Goal: Information Seeking & Learning: Learn about a topic

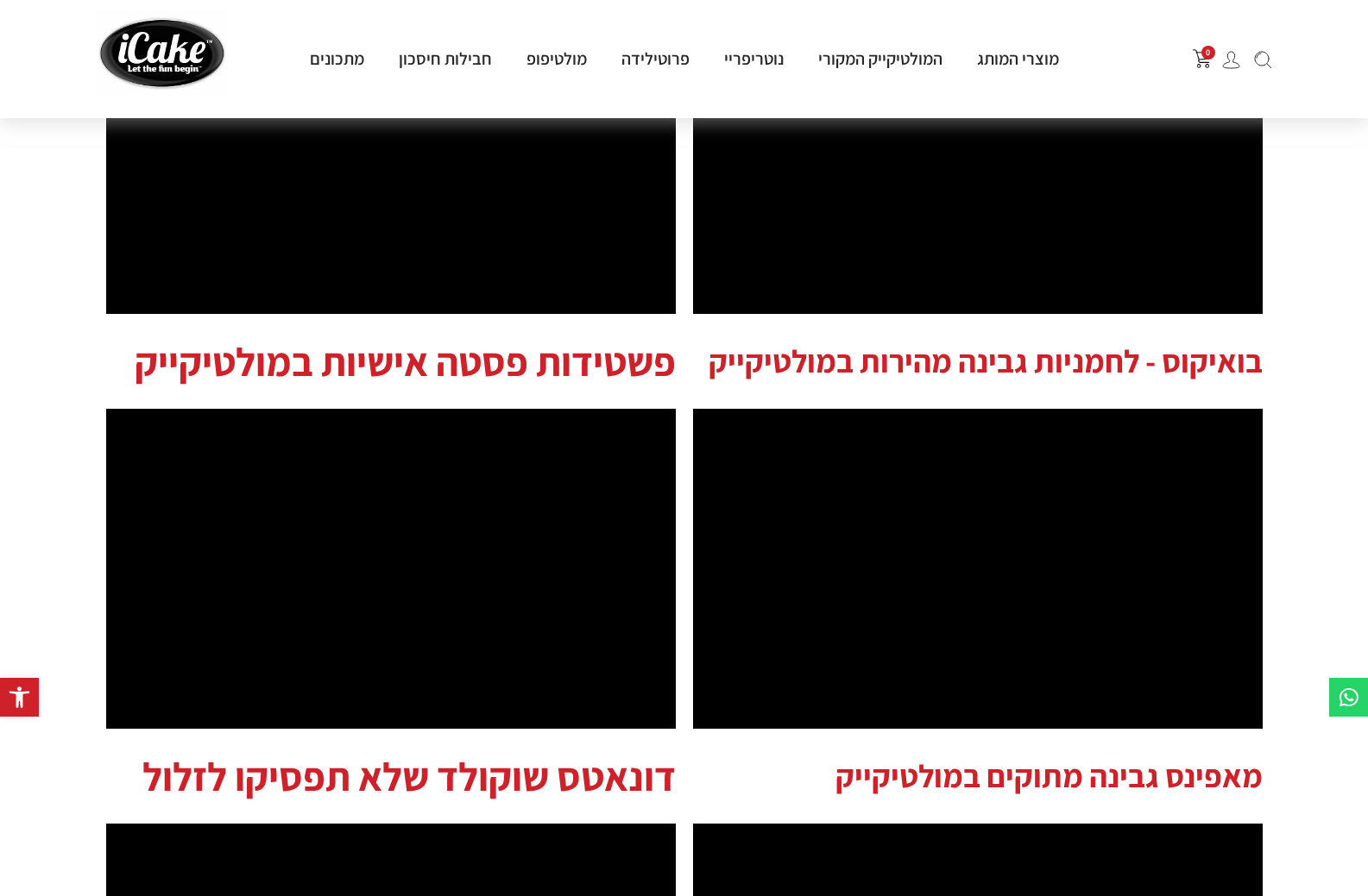
scroll to position [604, 0]
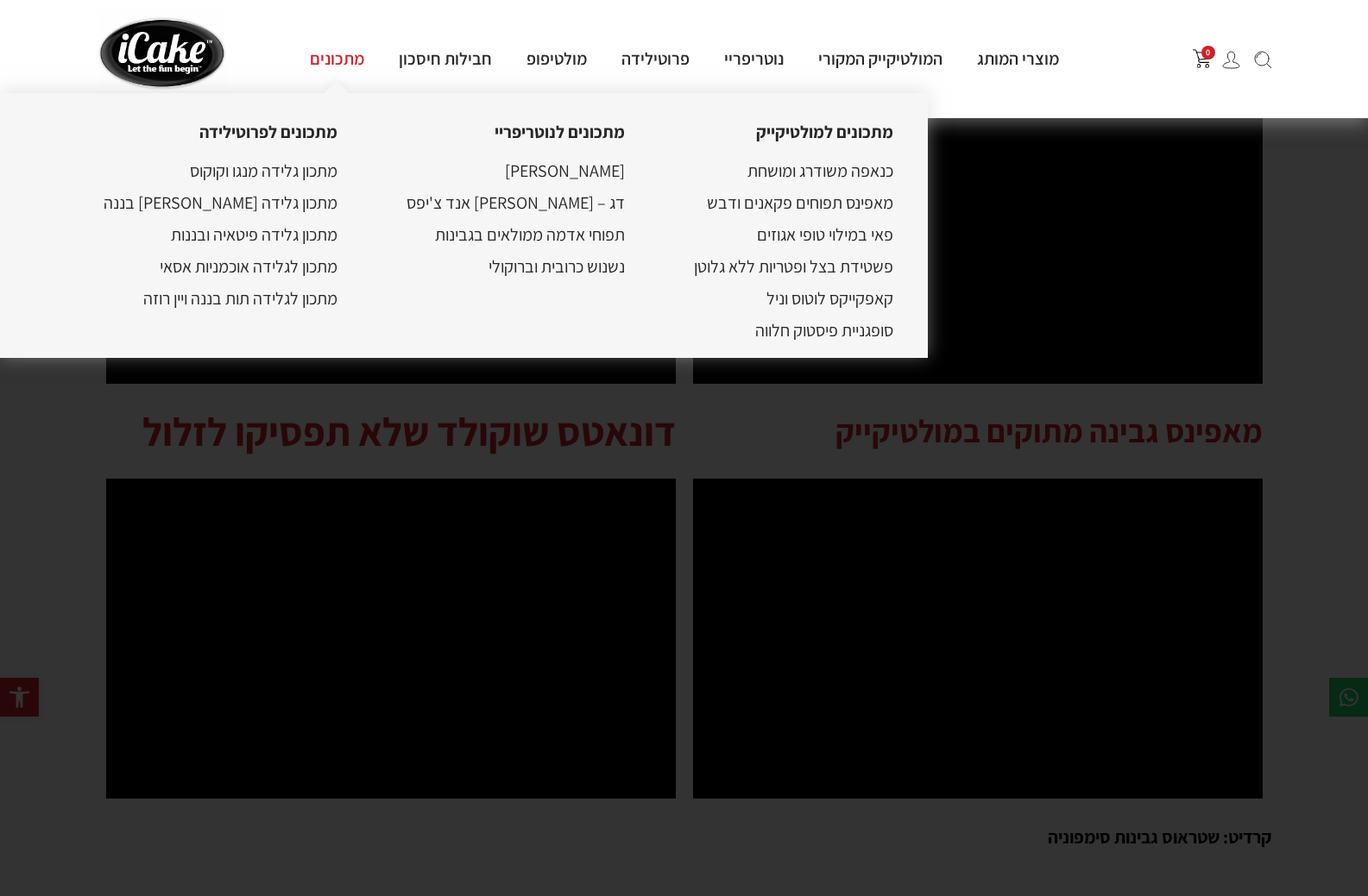
click at [349, 52] on link "מתכונים" at bounding box center [337, 58] width 89 height 22
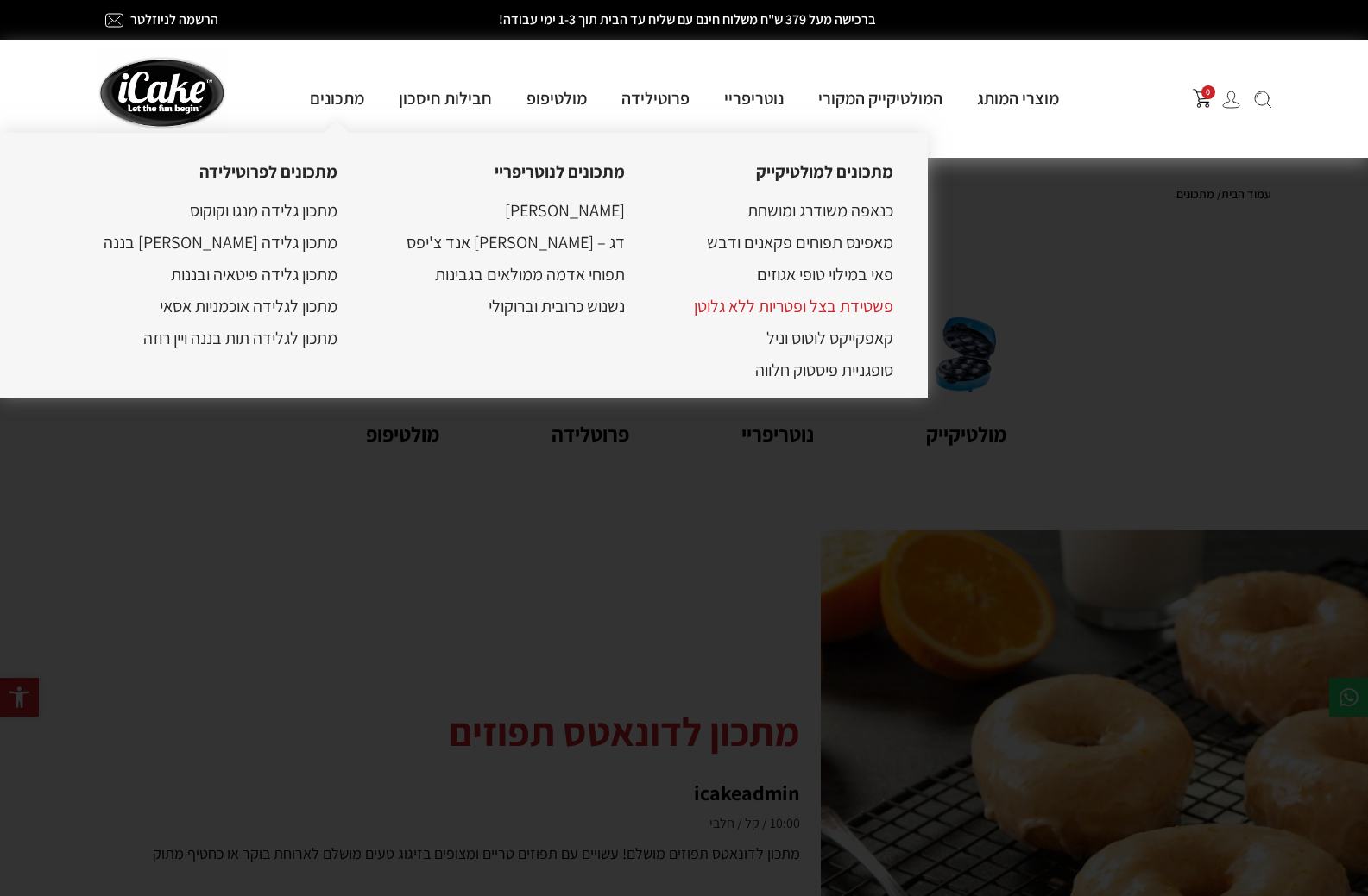
click at [816, 305] on link "פשטידת בצל ופטריות ללא גלוטן" at bounding box center [793, 306] width 199 height 22
click at [779, 311] on link "פשטידת בצל ופטריות ללא גלוטן" at bounding box center [793, 306] width 199 height 22
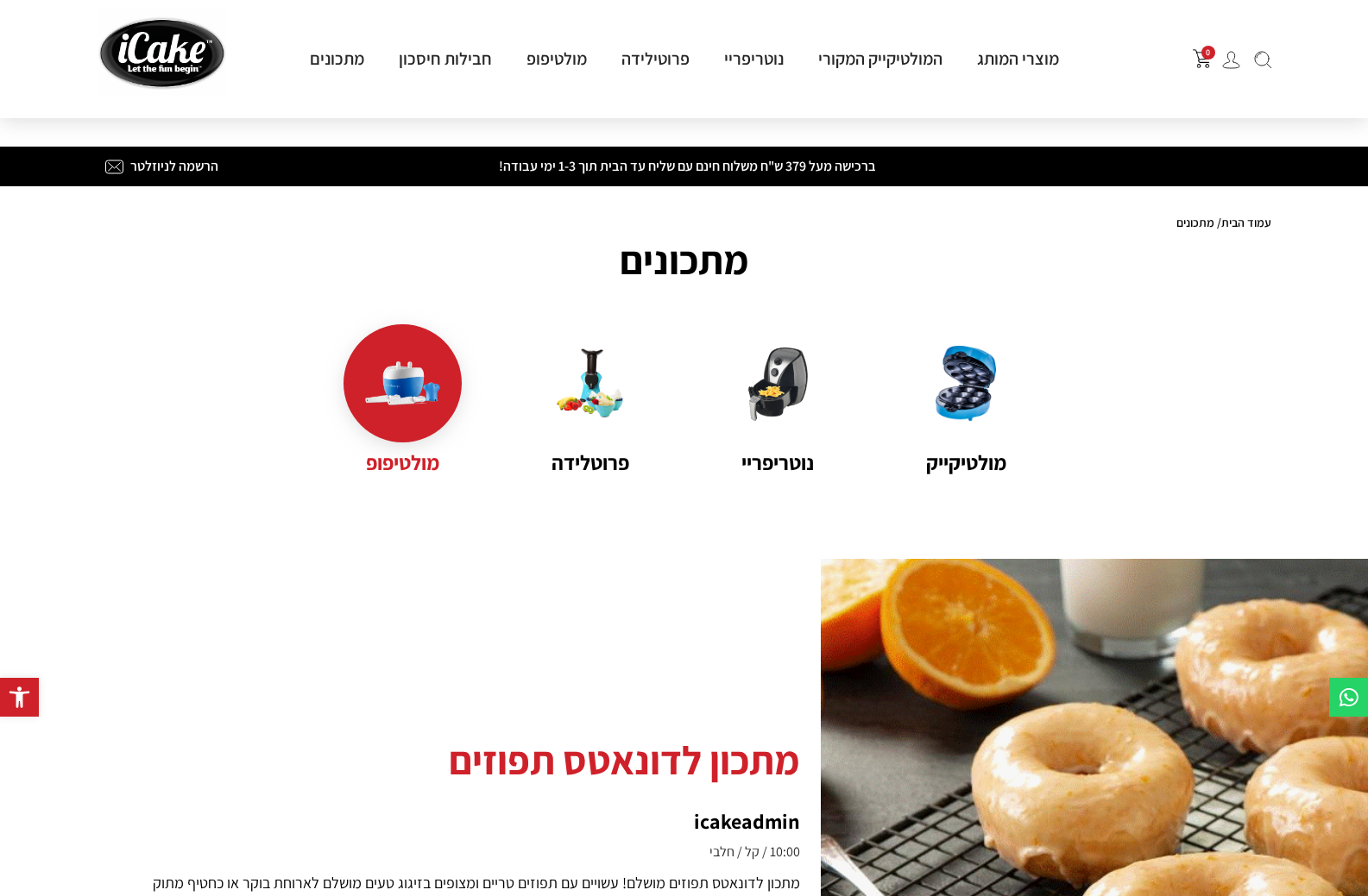
scroll to position [259, 0]
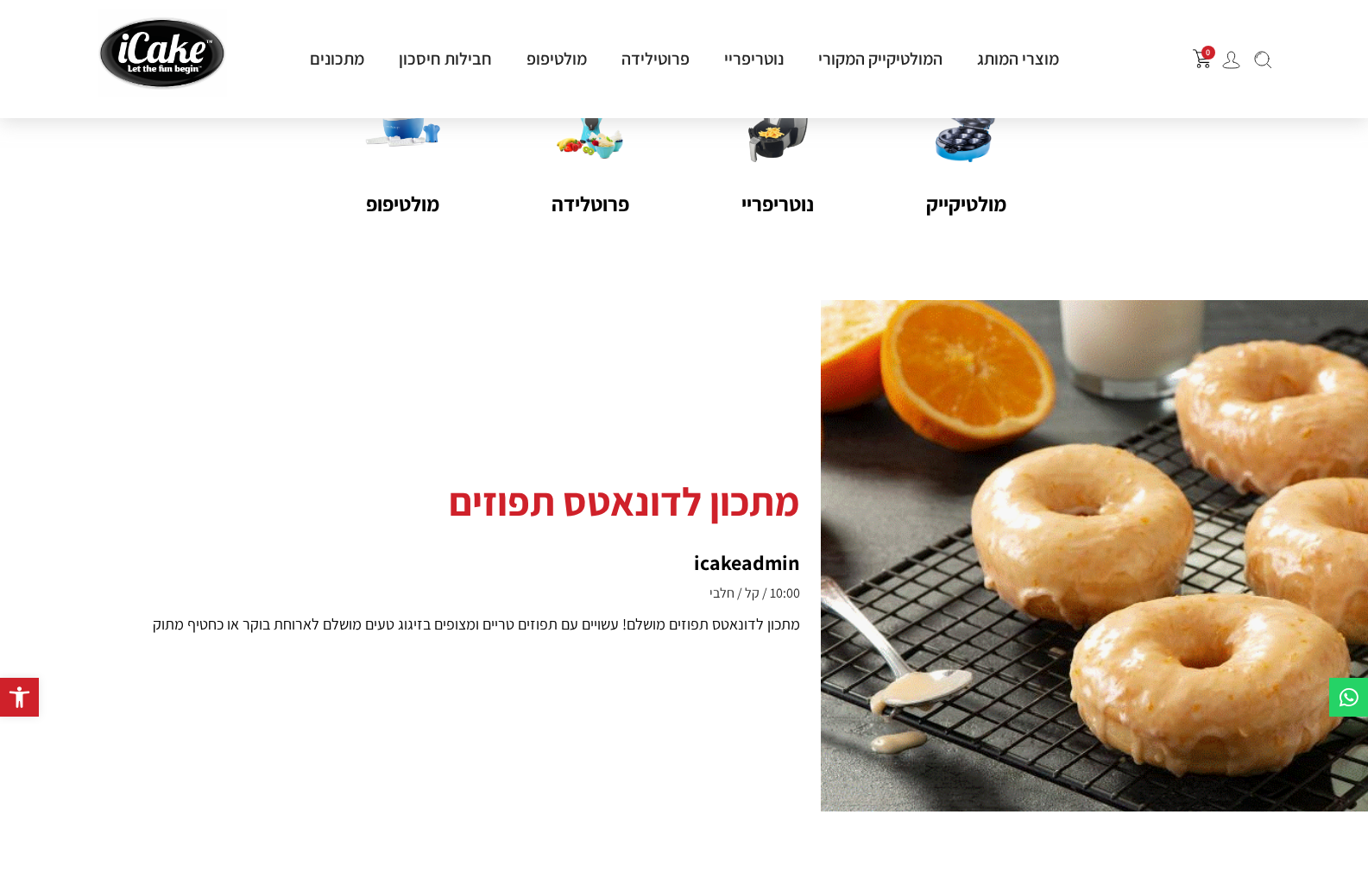
click at [742, 502] on h2 "מתכון לדונאטס תפוזים" at bounding box center [468, 500] width 663 height 60
click at [739, 498] on h2 "מתכון לדונאטס תפוזים" at bounding box center [468, 500] width 663 height 60
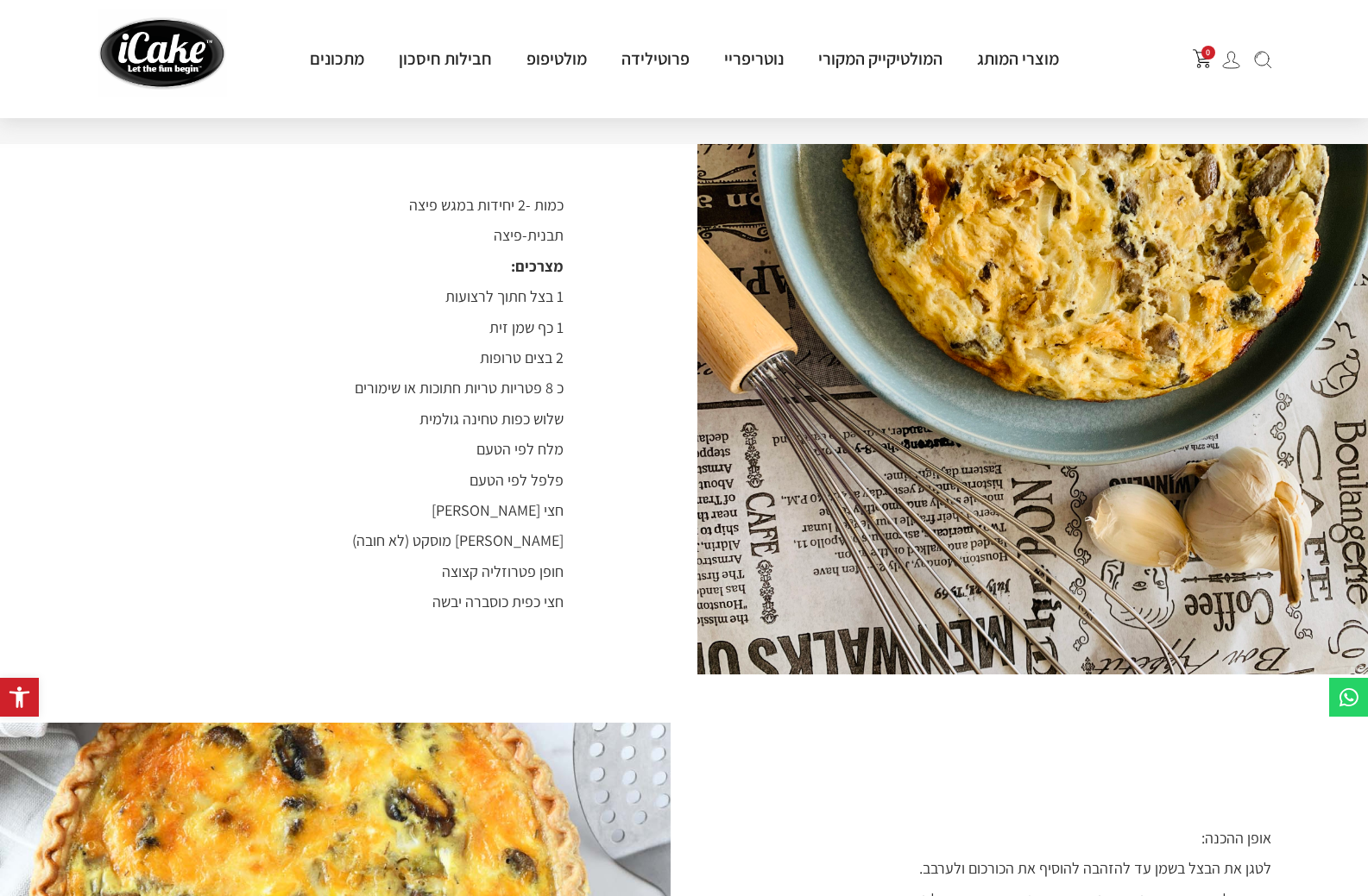
scroll to position [777, 0]
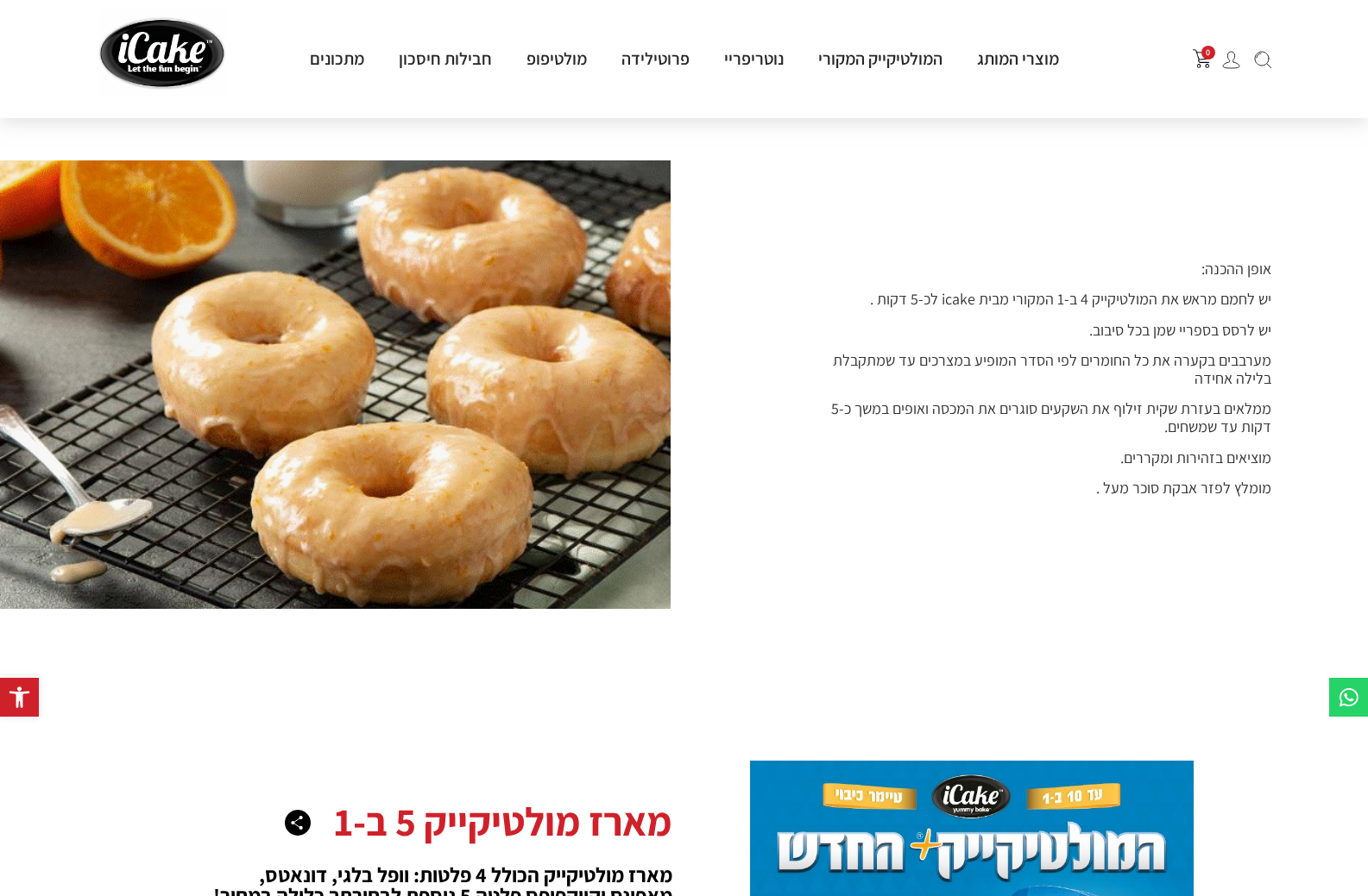
scroll to position [1294, 0]
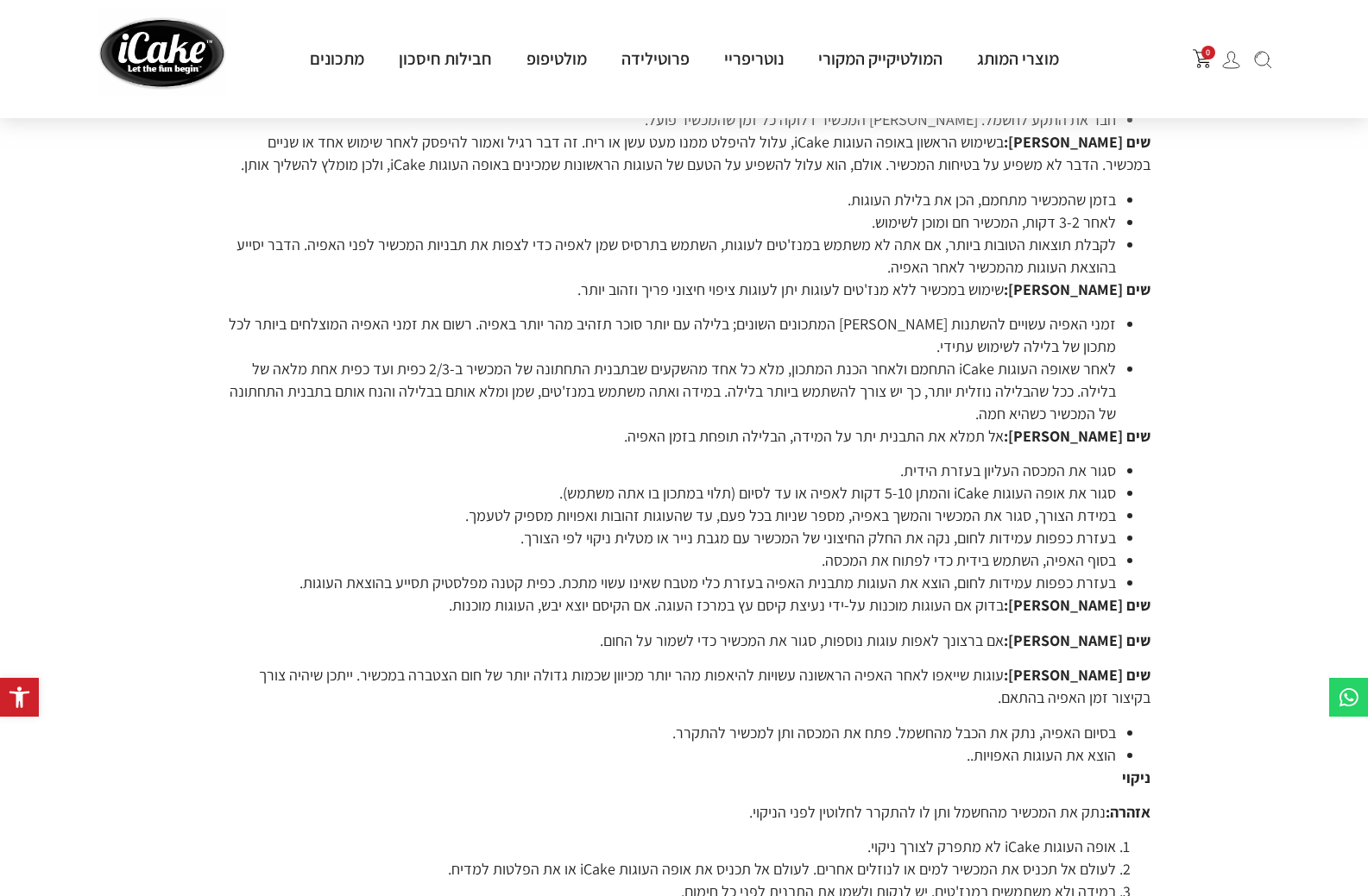
scroll to position [721, 0]
